Goal: Task Accomplishment & Management: Manage account settings

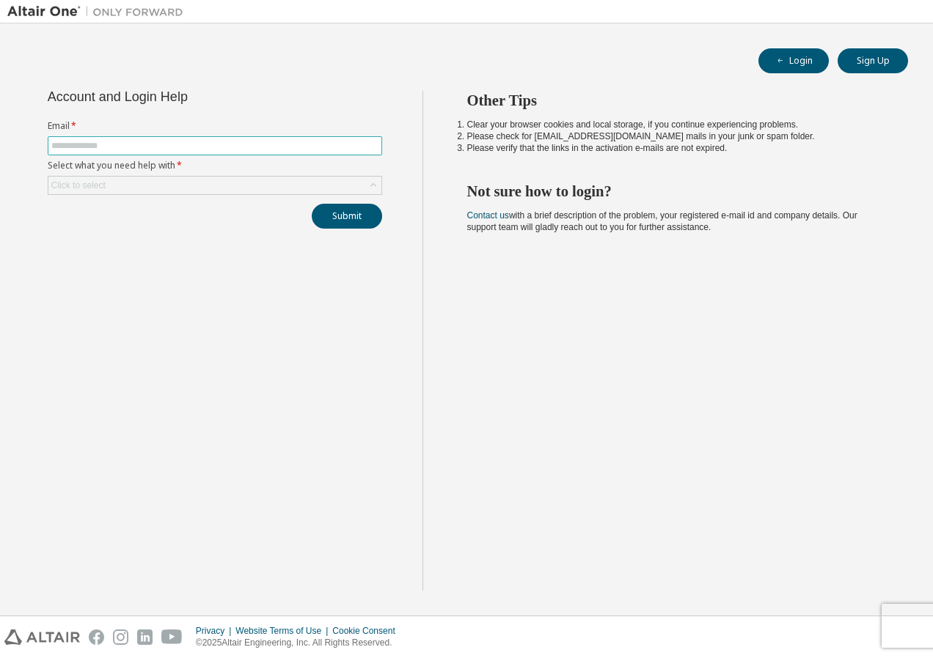
click at [210, 145] on input "text" at bounding box center [214, 146] width 327 height 12
click at [81, 358] on div "Account and Login Help Email * Select what you need help with * Click to select…" at bounding box center [214, 341] width 415 height 500
click at [114, 198] on div "Account and Login Help Email * Select what you need help with * Click to select…" at bounding box center [215, 160] width 352 height 138
click at [117, 193] on div "Click to select" at bounding box center [214, 186] width 333 height 18
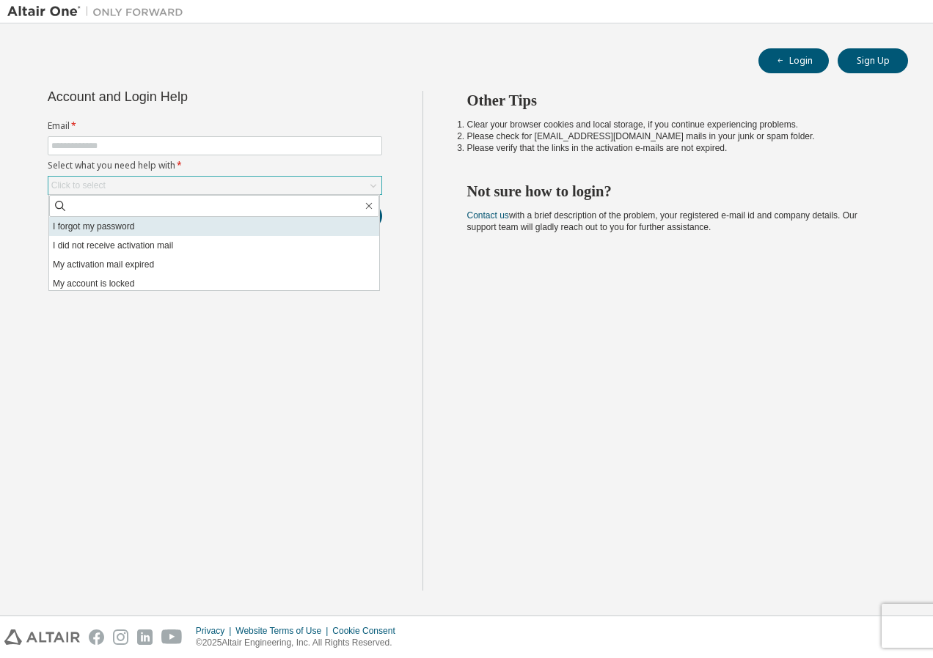
click at [118, 230] on li "I forgot my password" at bounding box center [214, 226] width 330 height 19
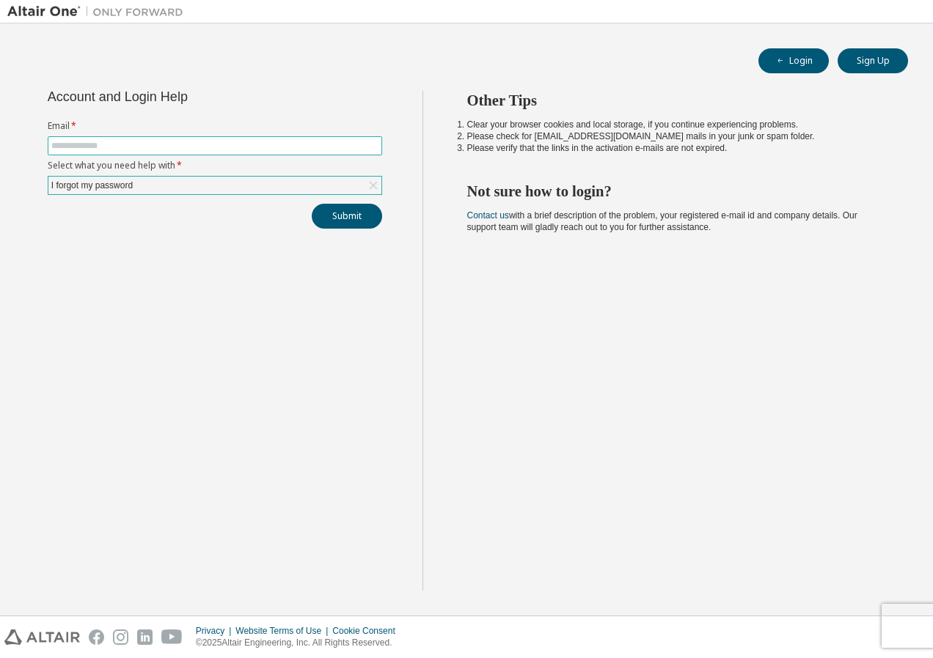
click at [131, 150] on input "text" at bounding box center [214, 146] width 327 height 12
type input "**********"
click at [355, 213] on button "Submit" at bounding box center [347, 216] width 70 height 25
